Goal: Subscribe to service/newsletter

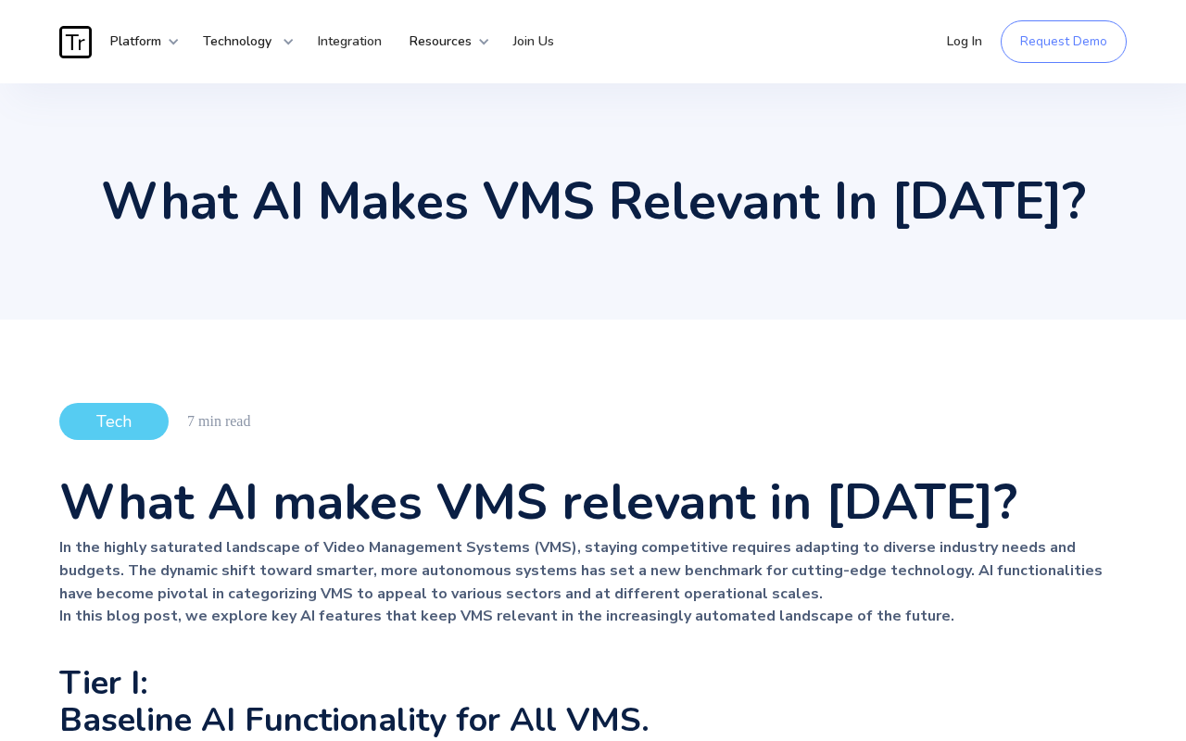
scroll to position [3199, 0]
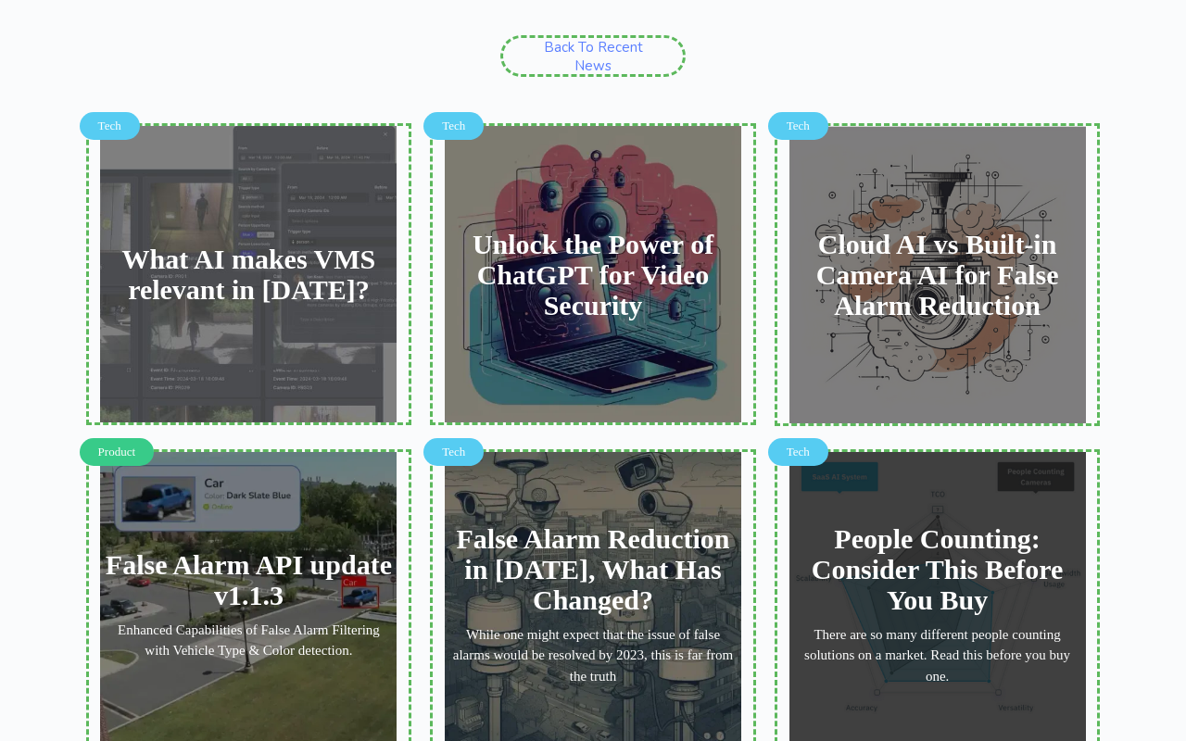
type input "[EMAIL_ADDRESS][DOMAIN_NAME]"
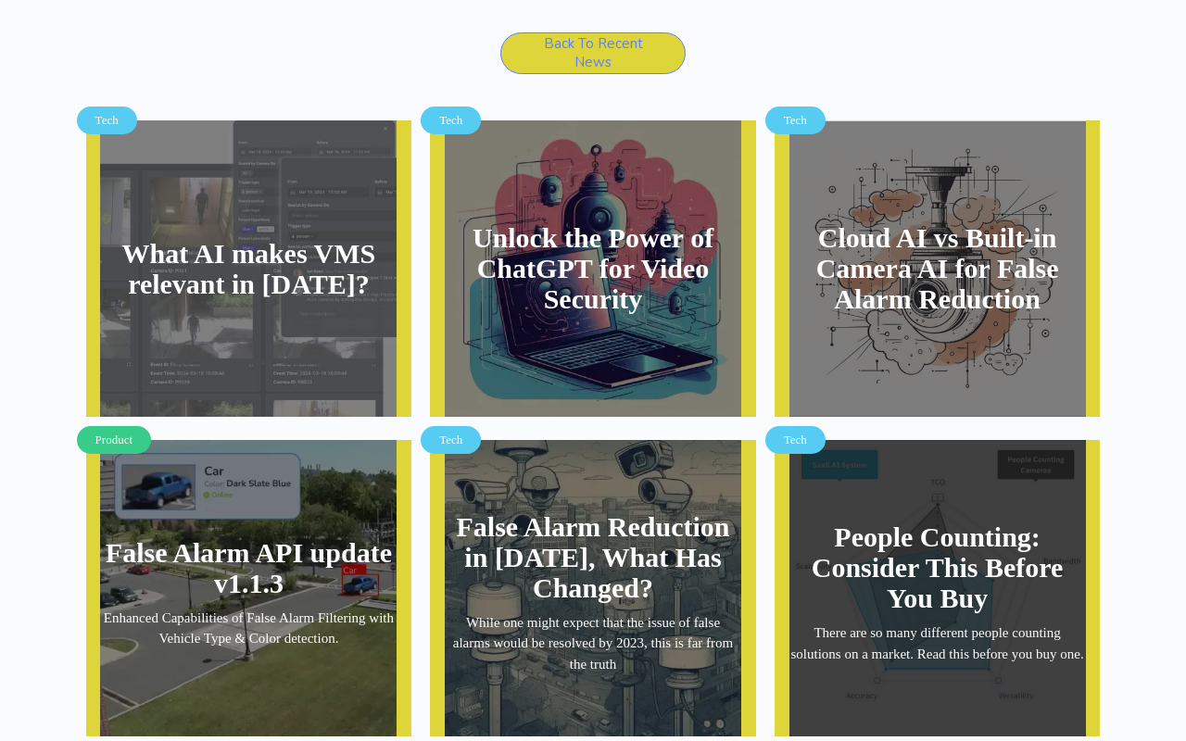
scroll to position [3202, 0]
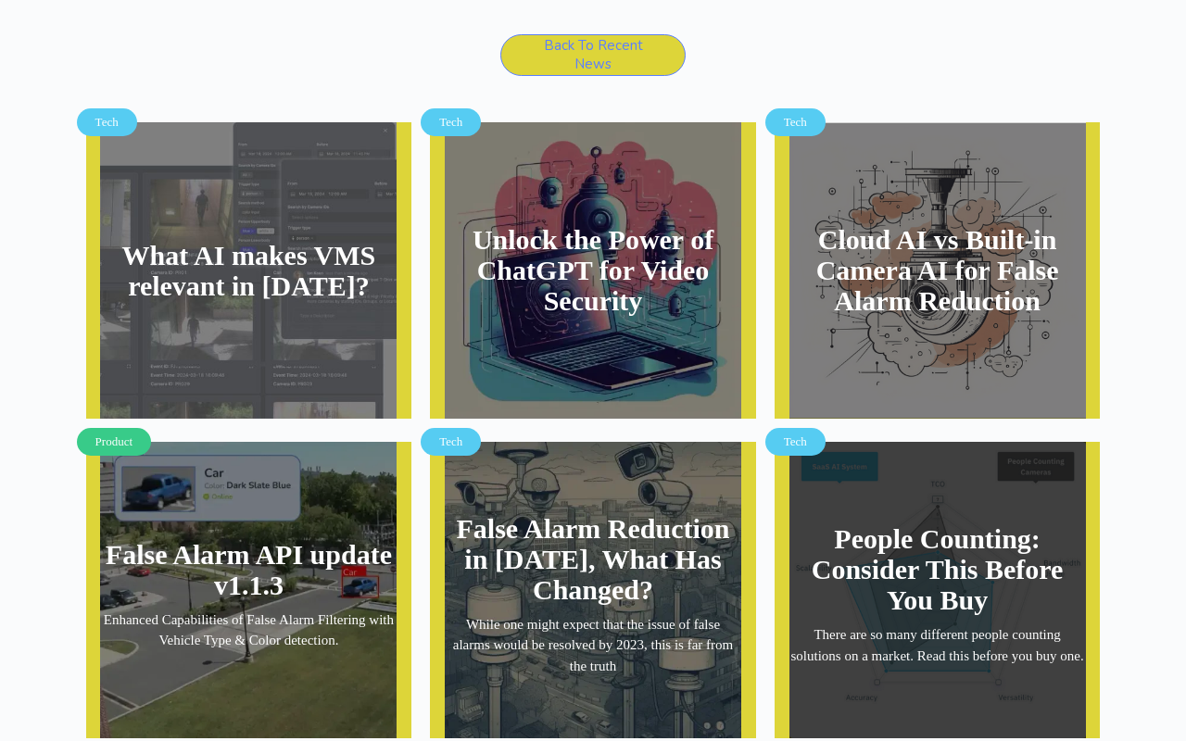
type input "Get News"
